Goal: Use online tool/utility: Use online tool/utility

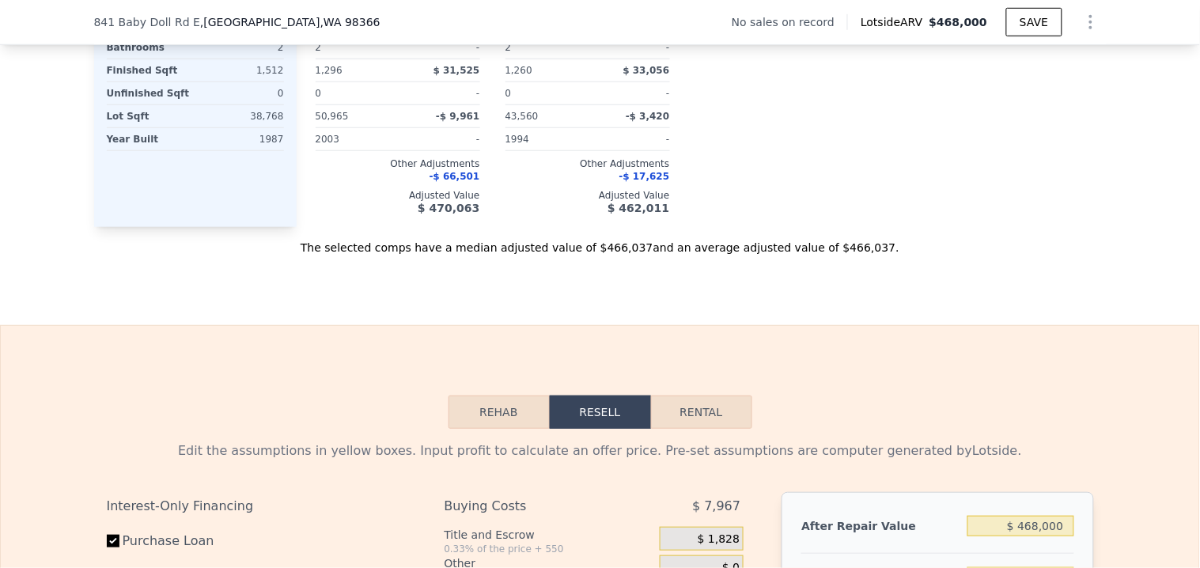
scroll to position [2102, 0]
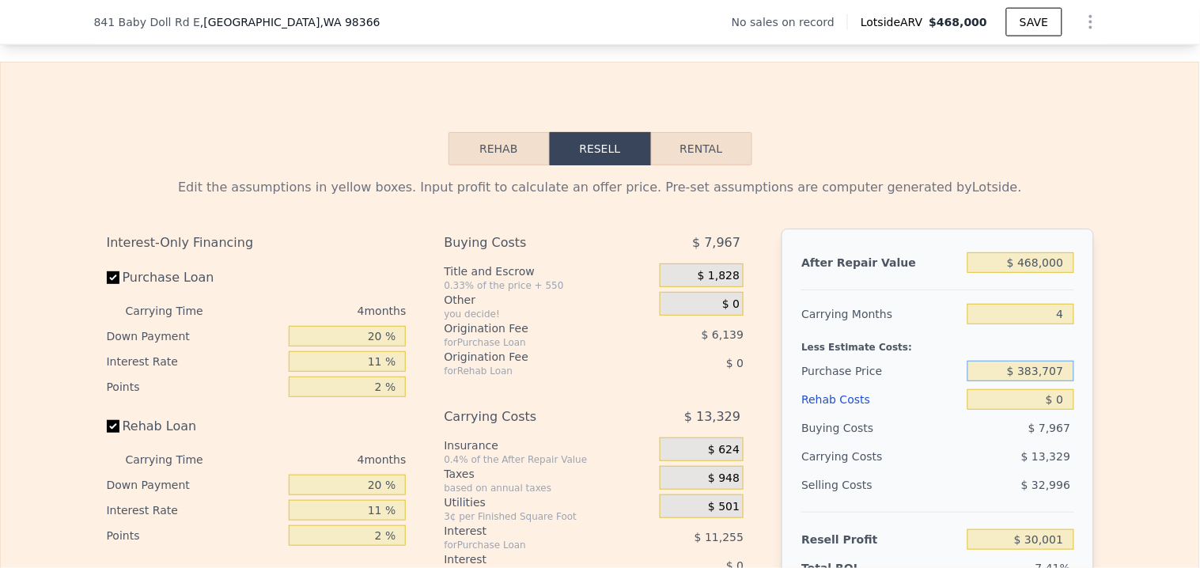
drag, startPoint x: 1065, startPoint y: 384, endPoint x: 1018, endPoint y: 389, distance: 47.8
click at [1018, 381] on input "$ 383,707" at bounding box center [1020, 371] width 106 height 21
type input "$ 145,000"
click at [1058, 410] on input "$ 0" at bounding box center [1020, 399] width 106 height 21
type input "$ 280,326"
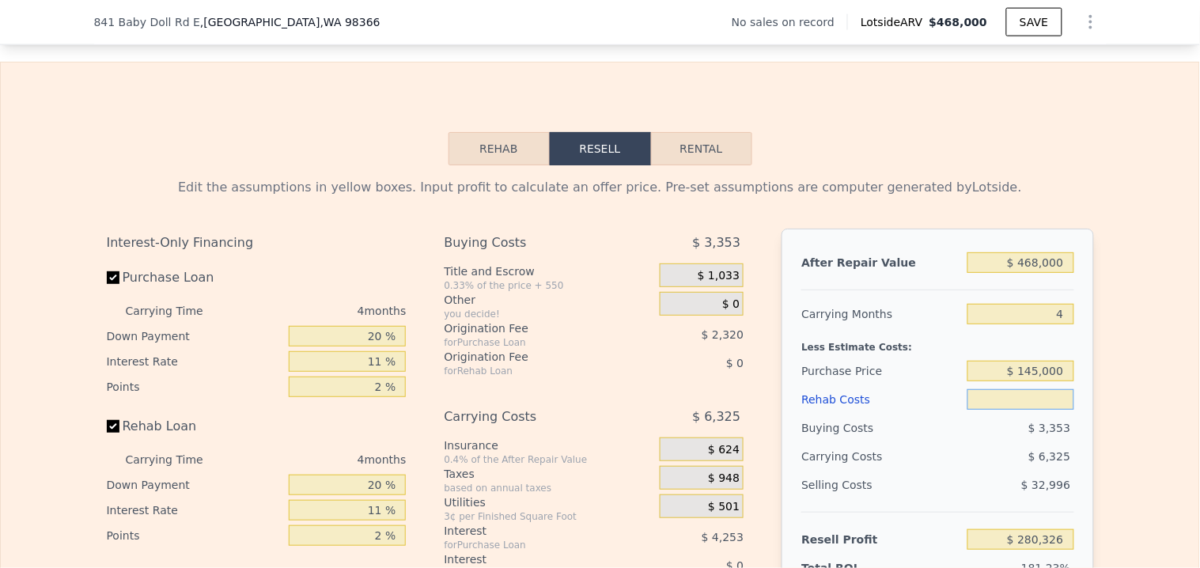
type input "$ 1"
type input "$ 280,325"
type input "$ 10"
type input "$ 280,316"
type input "$ 100"
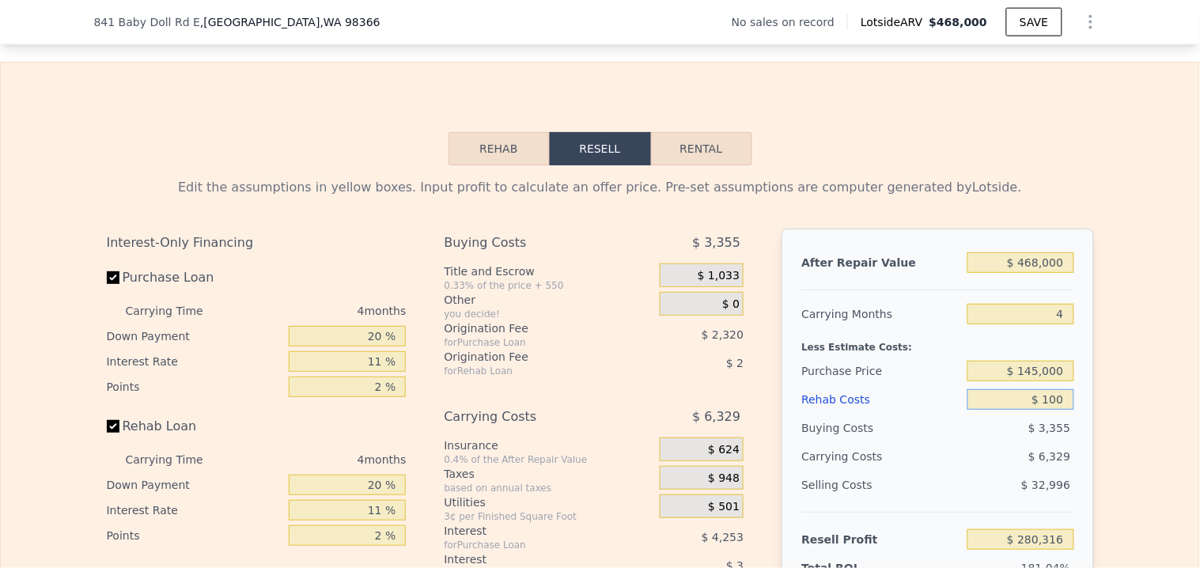
type input "$ 280,220"
type input "$ 1,000"
type input "$ 279,282"
type input "$ 10,000"
type input "$ 269,874"
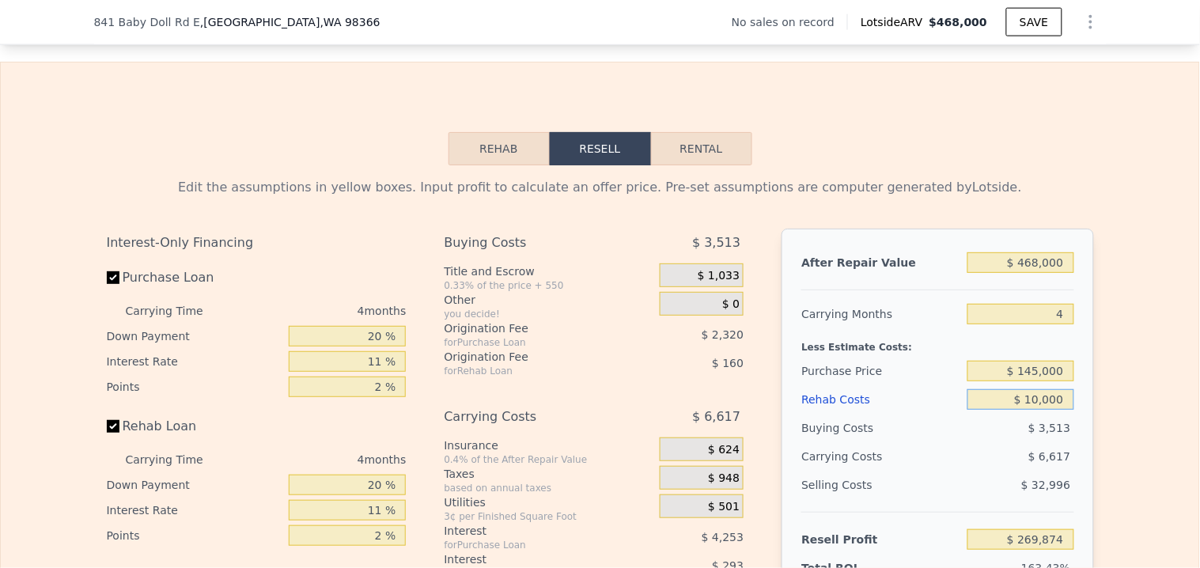
type input "$ 100,000"
type input "$ 175,794"
type input "$ 100,000"
click at [1061, 381] on input "$ 145,000" at bounding box center [1020, 371] width 106 height 21
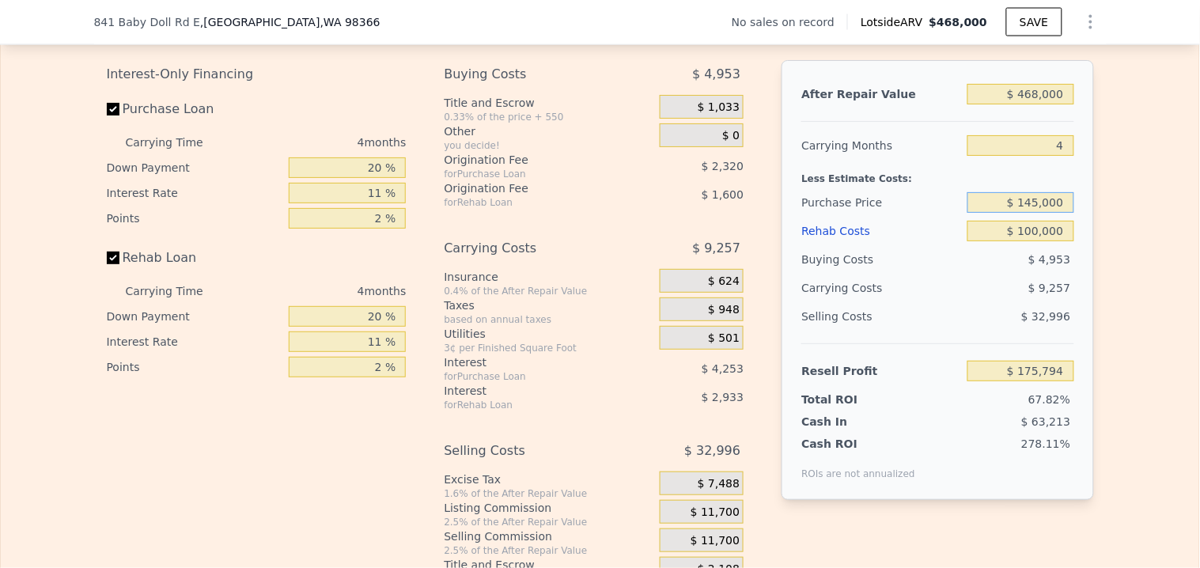
scroll to position [2279, 0]
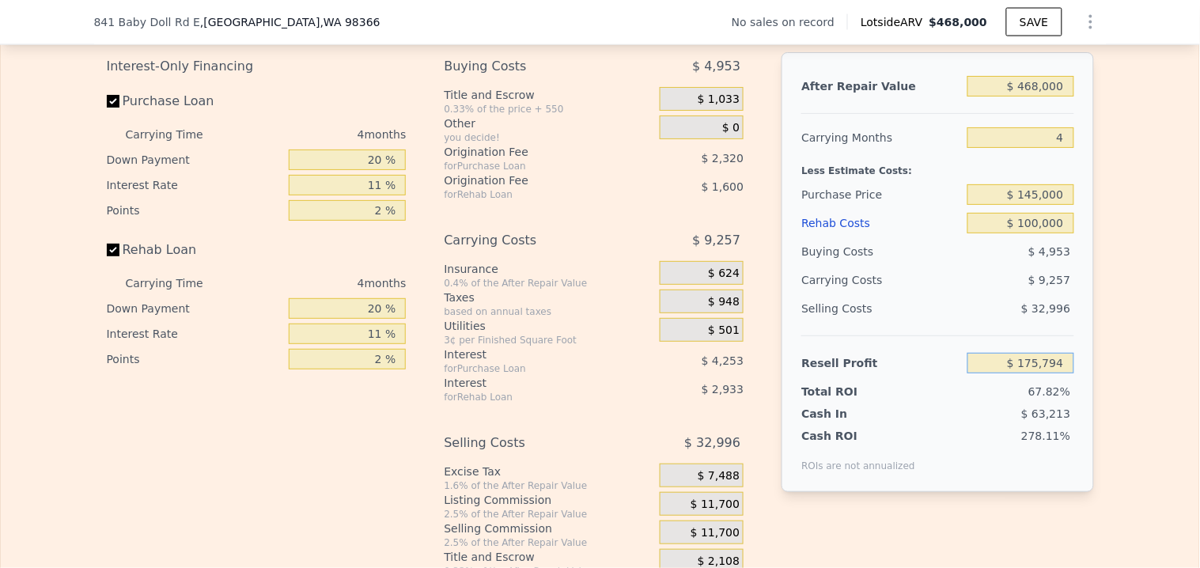
click at [1050, 373] on input "$ 175,794" at bounding box center [1020, 363] width 106 height 21
click at [1028, 96] on input "$ 468,000" at bounding box center [1020, 86] width 106 height 21
type input "$ 46,000"
type input "-$ 216,386"
type input "$ 4,000"
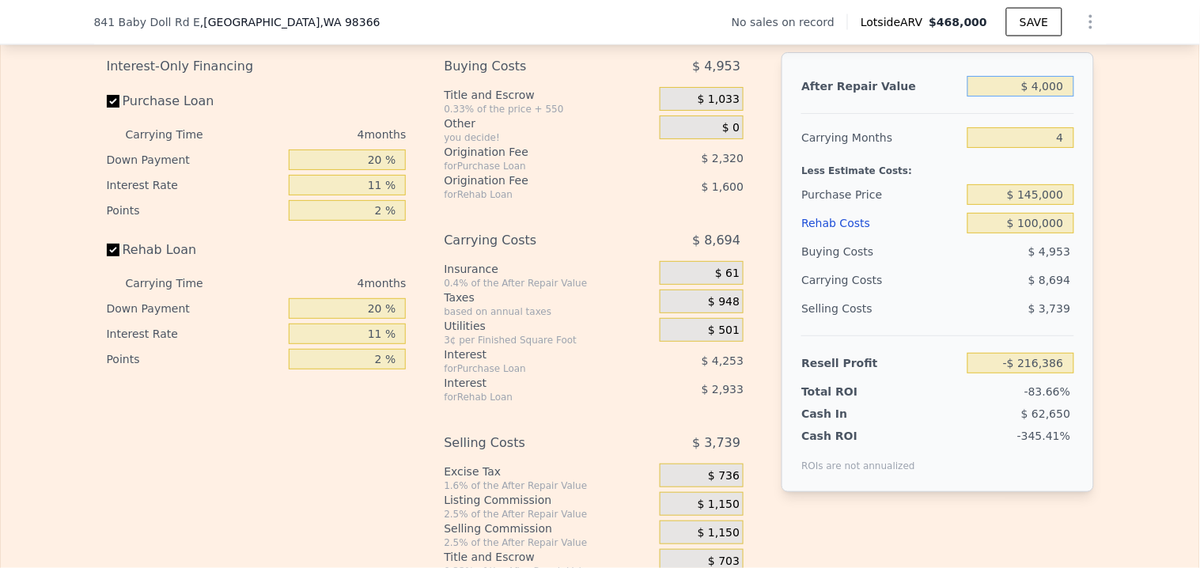
type input "-$ 255,418"
type input "$ 42,000"
type input "-$ 220,104"
type input "$ 420,000"
type input "$ 131,185"
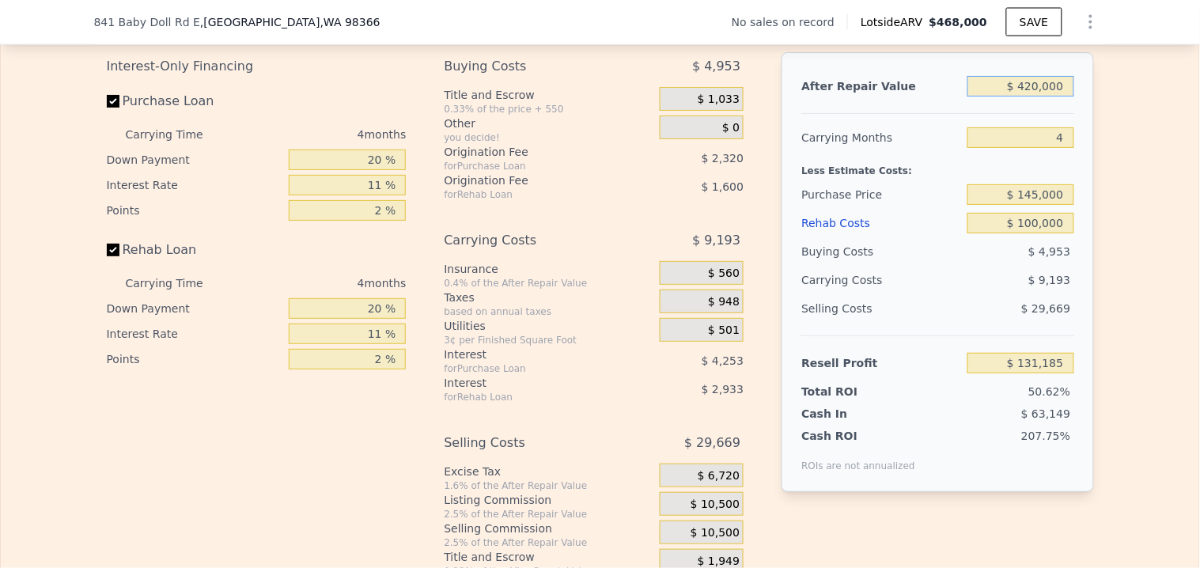
type input "$ 420,000"
click at [1006, 146] on input "4" at bounding box center [1020, 137] width 106 height 21
click at [997, 373] on input "$ 131,185" at bounding box center [1020, 363] width 106 height 21
click at [1072, 235] on div "After Repair Value $ 420,000 Carrying Months 4 Less Estimate Costs: Purchase Pr…" at bounding box center [937, 272] width 312 height 440
click at [1054, 230] on input "$ 100,000" at bounding box center [1020, 223] width 106 height 21
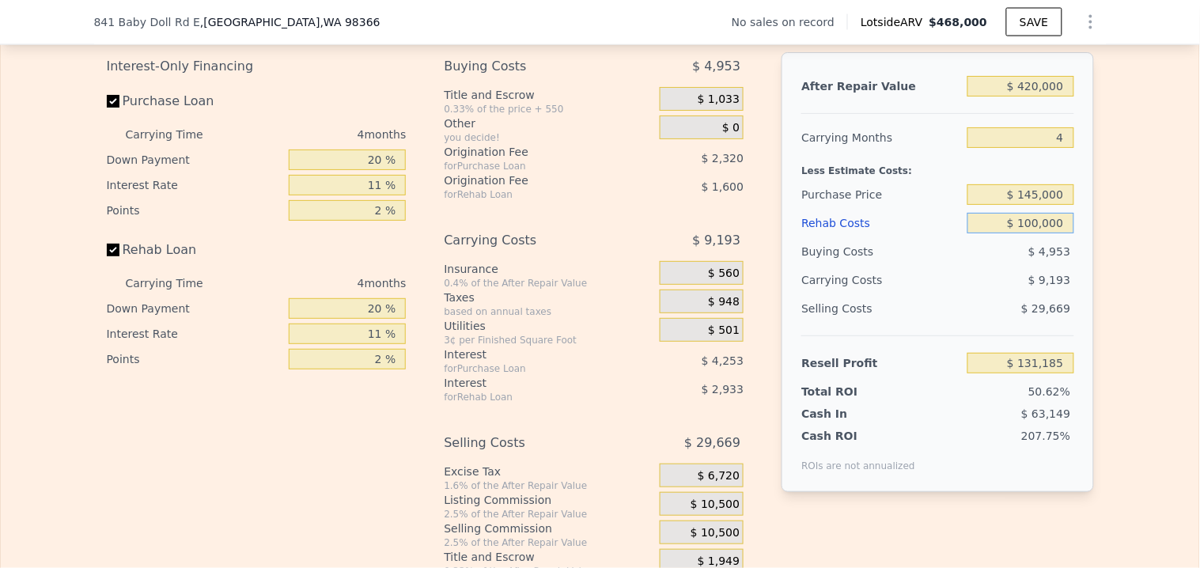
drag, startPoint x: 1060, startPoint y: 236, endPoint x: 1017, endPoint y: 233, distance: 42.8
click at [1017, 233] on input "$ 100,000" at bounding box center [1020, 223] width 106 height 21
type input "$ 1"
type input "$ 235,716"
type input "$ 15"
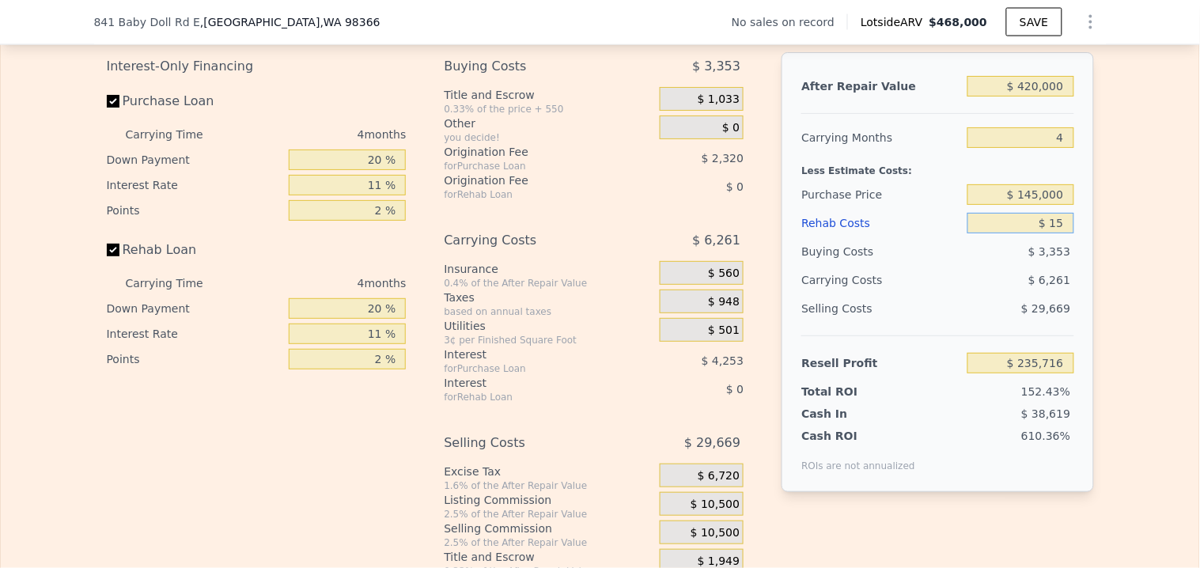
type input "$ 235,702"
type input "$ 150"
type input "$ 235,561"
type input "$ 1,500"
type input "$ 234,149"
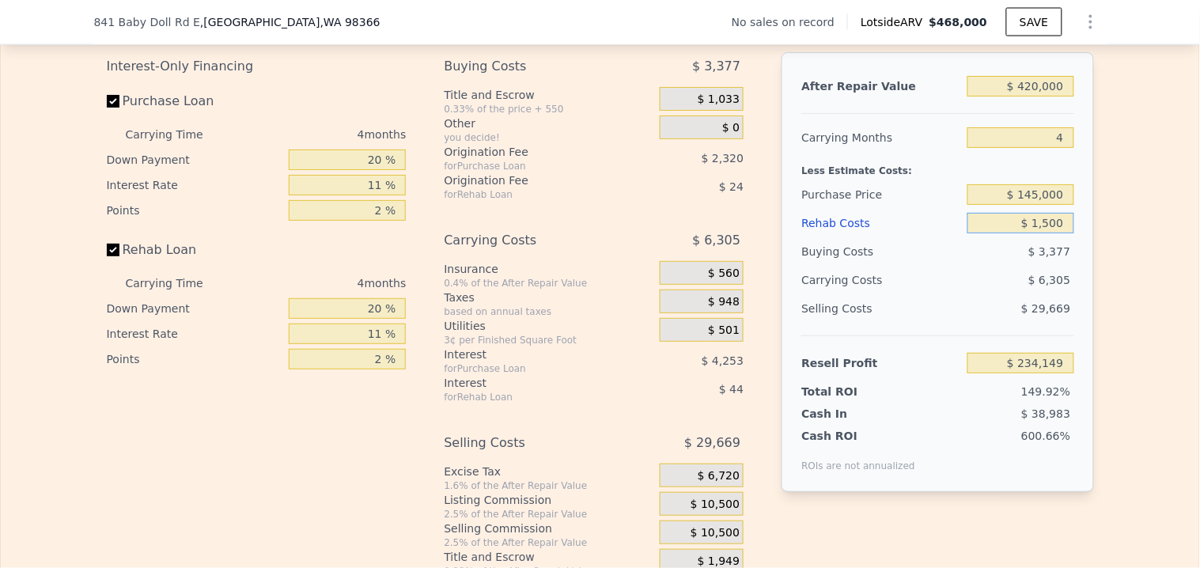
type input "$ 15,000"
type input "$ 220,037"
type input "$ 150,000"
type input "$ 78,917"
type input "$ 150,000"
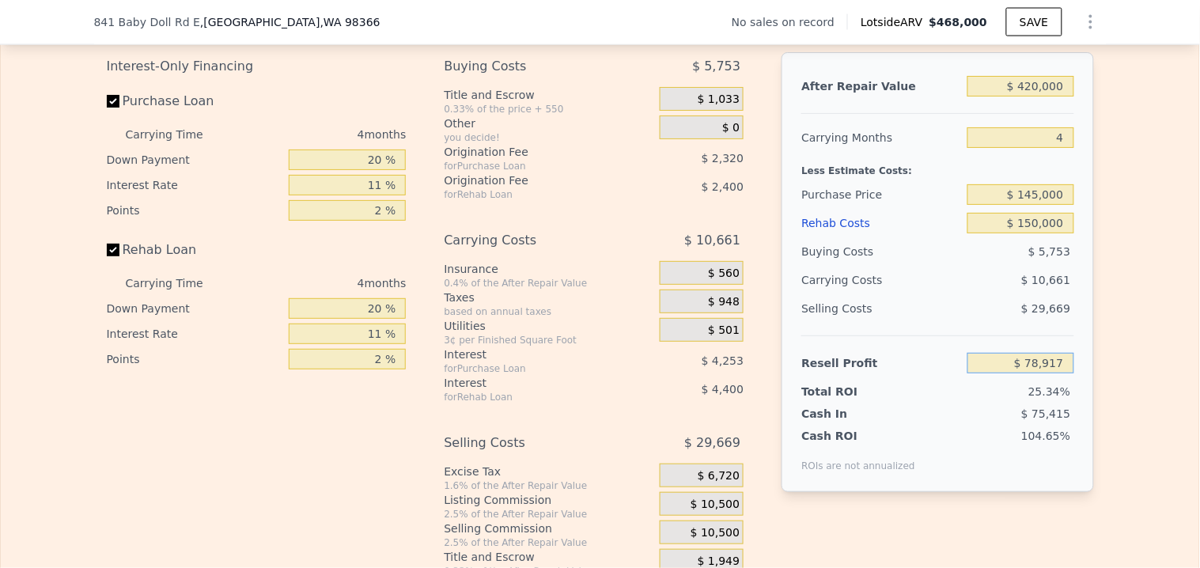
click at [1058, 373] on input "$ 78,917" at bounding box center [1020, 363] width 106 height 21
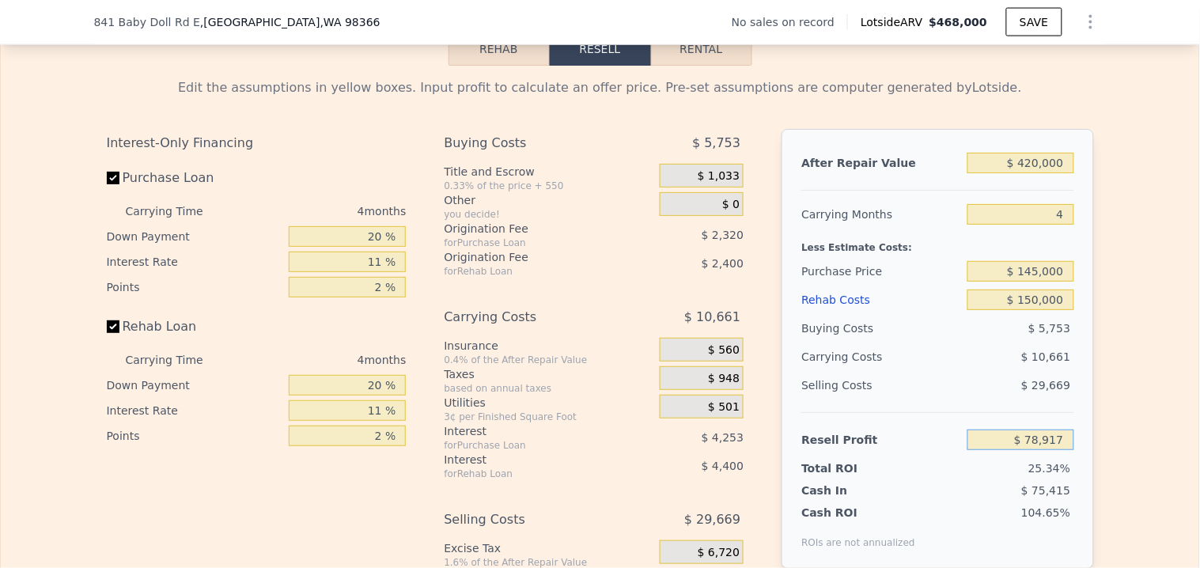
scroll to position [2102, 0]
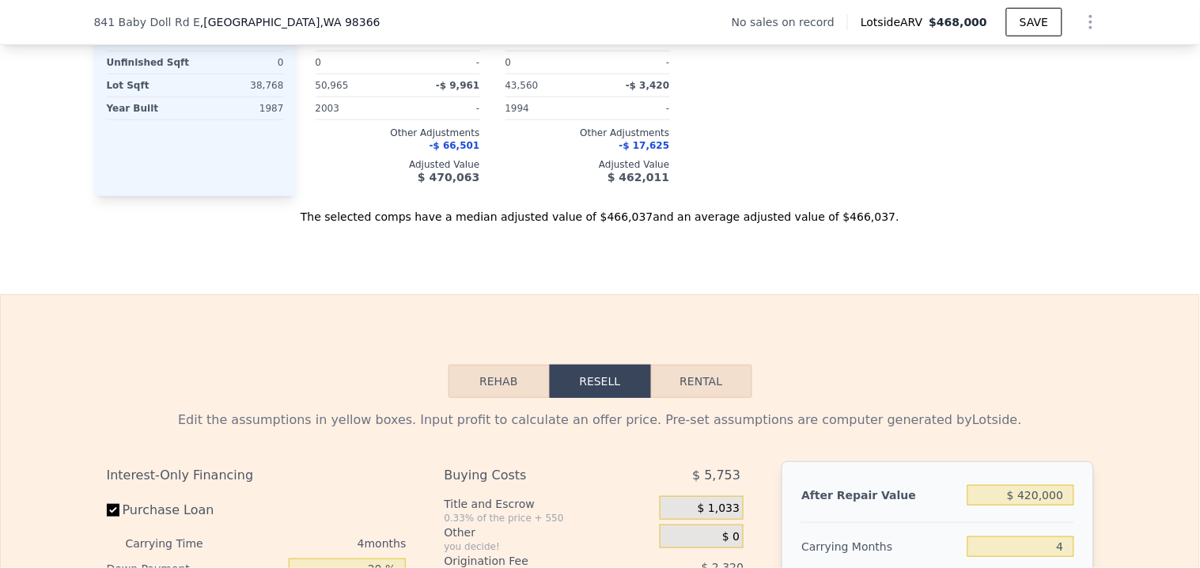
type input "$ 468,000"
type input "$ 0"
type input "$ 30,001"
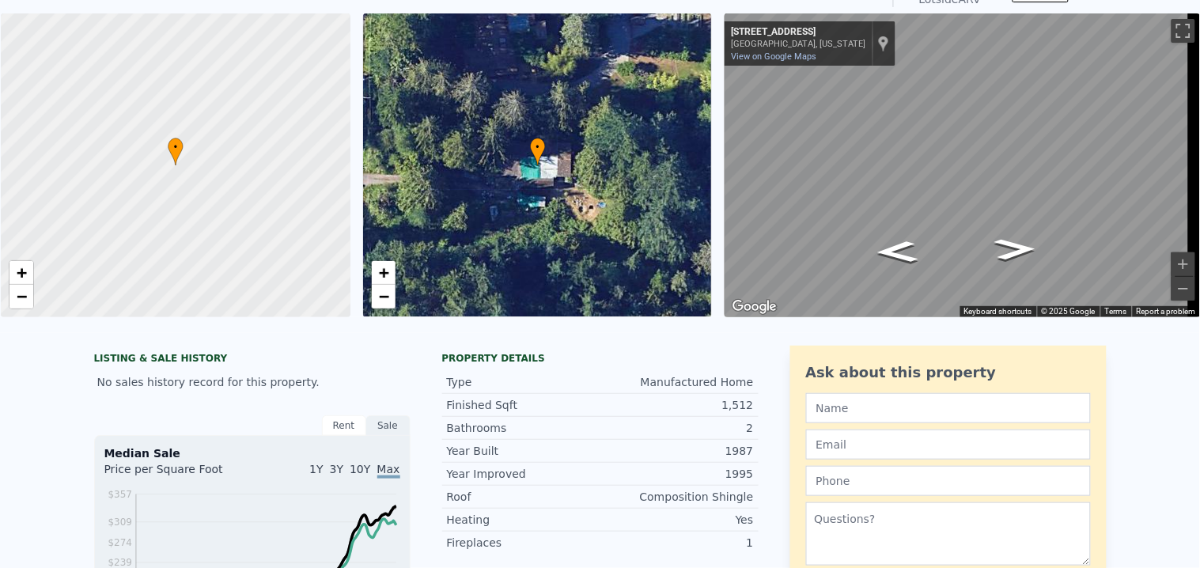
scroll to position [5, 0]
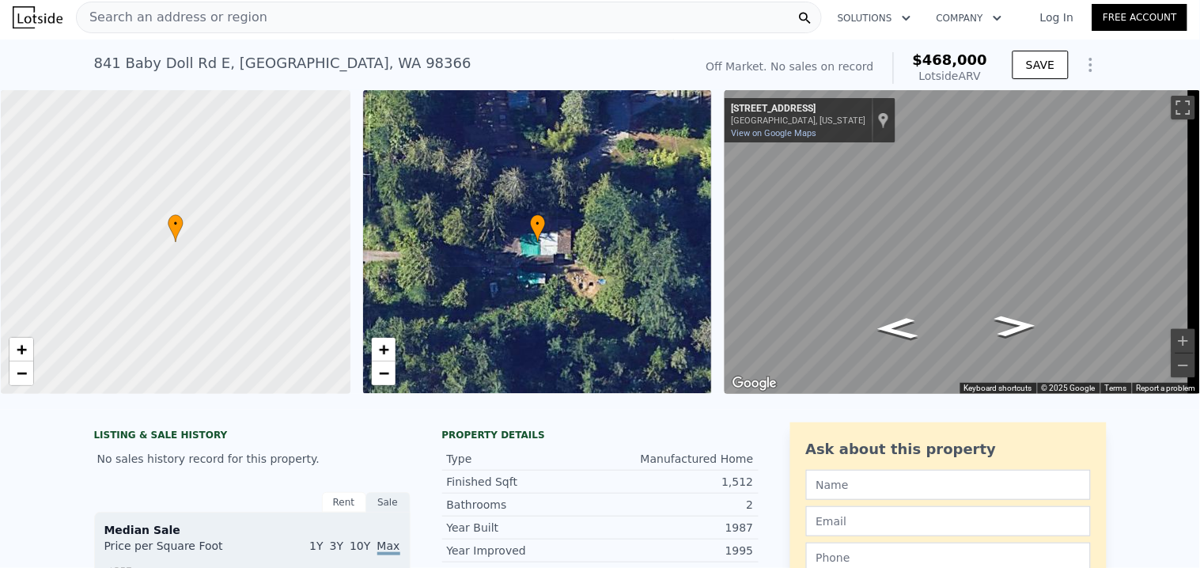
type input "$ 383,707"
click at [278, 12] on div "Search an address or region" at bounding box center [449, 18] width 746 height 32
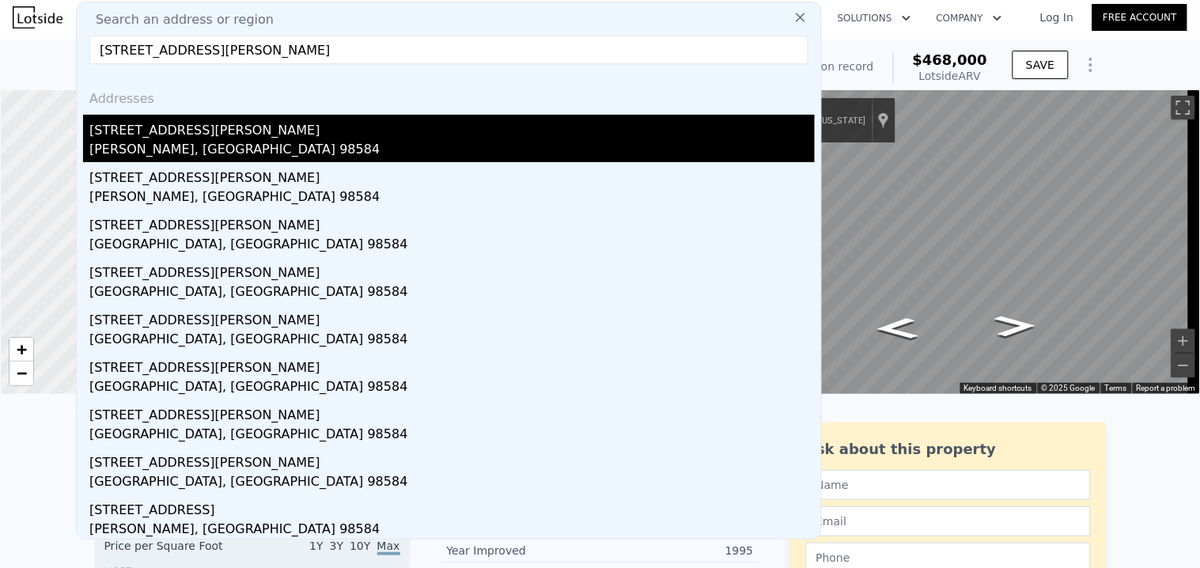
type input "[STREET_ADDRESS][PERSON_NAME]"
click at [176, 128] on div "[STREET_ADDRESS][PERSON_NAME]" at bounding box center [451, 127] width 725 height 25
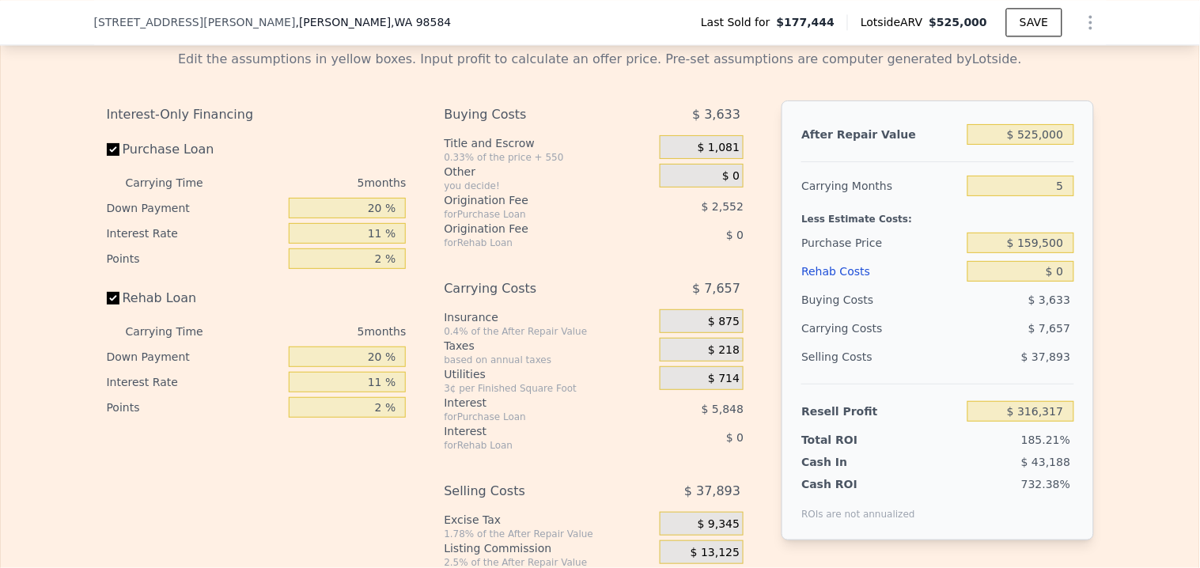
scroll to position [2461, 0]
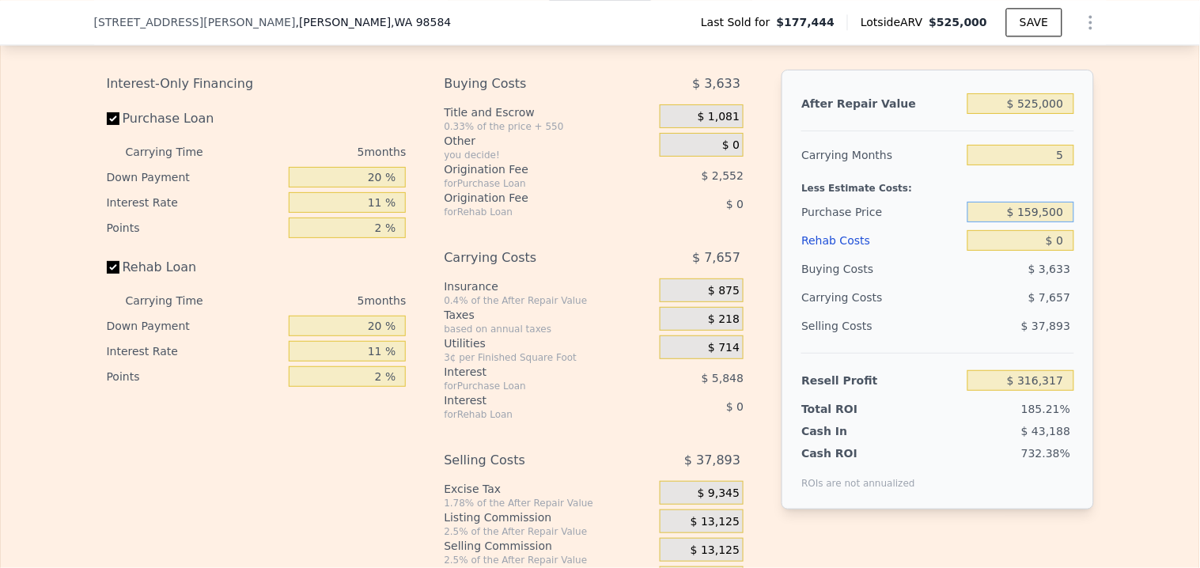
drag, startPoint x: 1063, startPoint y: 225, endPoint x: 1031, endPoint y: 226, distance: 32.4
click at [1031, 222] on input "$ 159,500" at bounding box center [1020, 212] width 106 height 21
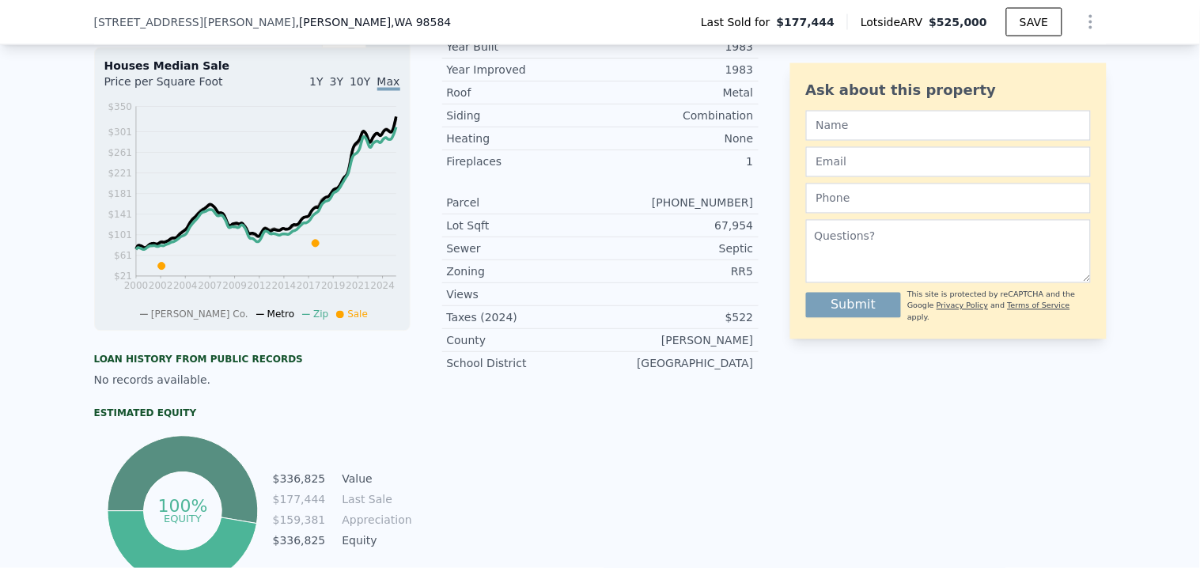
scroll to position [439, 0]
